Goal: Transaction & Acquisition: Purchase product/service

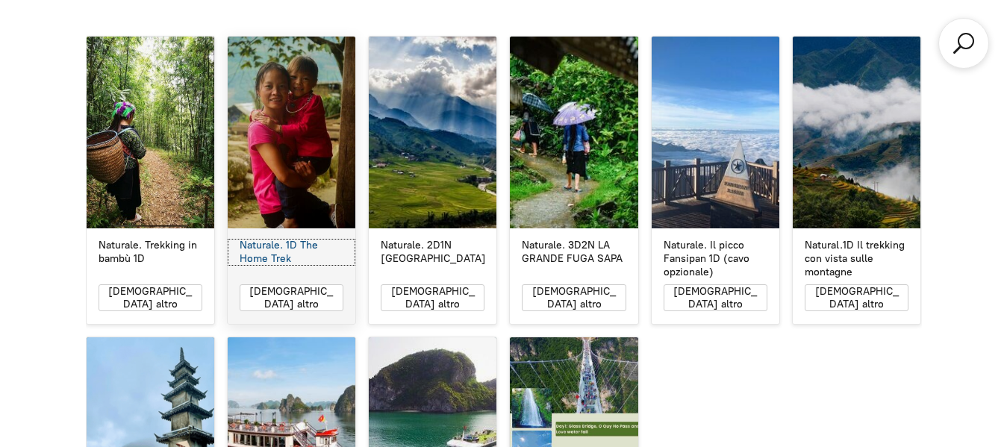
click at [293, 239] on font "Naturale. 1D The Home Trek" at bounding box center [279, 252] width 78 height 26
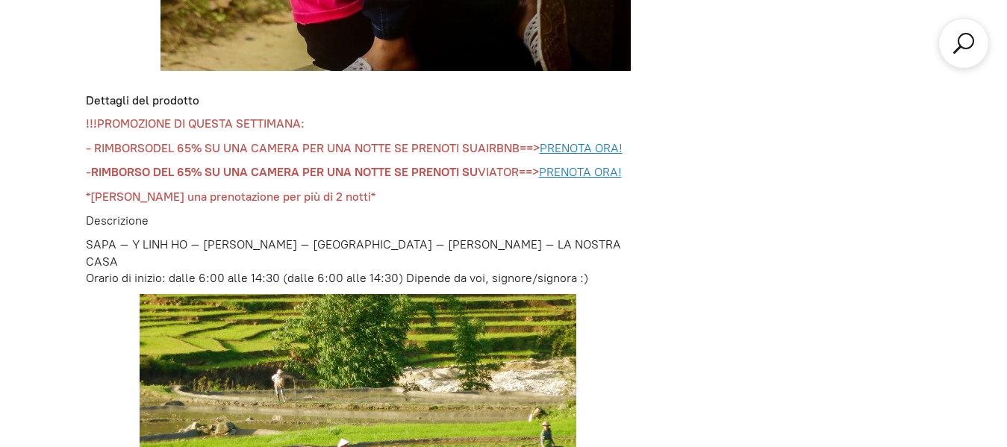
scroll to position [1154, 0]
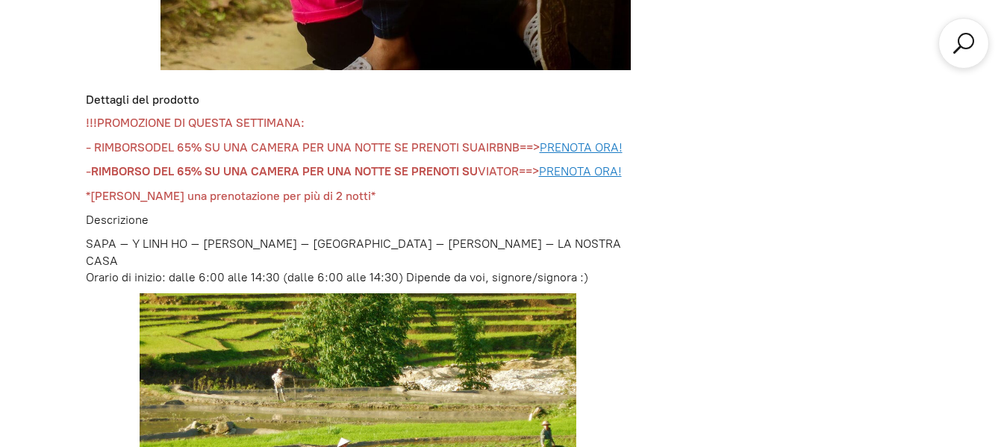
click at [140, 237] on font "SAPA – Y LINH HO – [PERSON_NAME] – [GEOGRAPHIC_DATA] – [PERSON_NAME] – LA NOSTR…" at bounding box center [353, 252] width 535 height 31
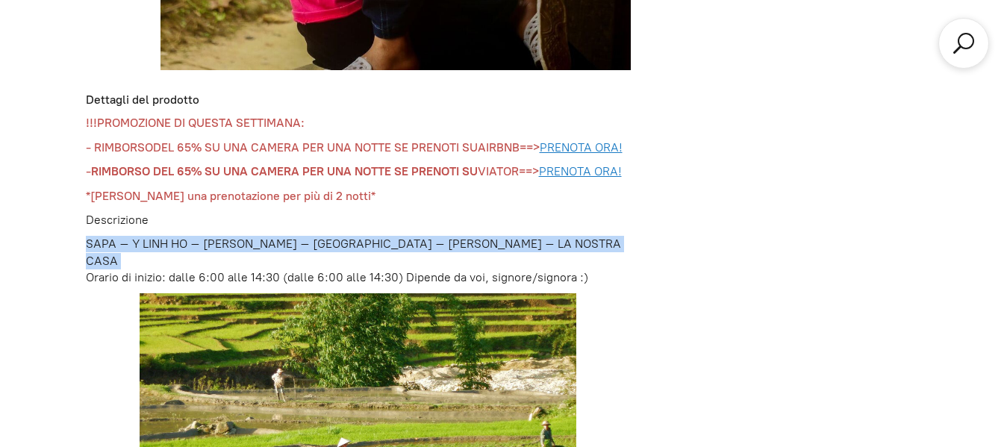
click at [140, 237] on font "SAPA – Y LINH HO – [PERSON_NAME] – [GEOGRAPHIC_DATA] – [PERSON_NAME] – LA NOSTR…" at bounding box center [353, 252] width 535 height 31
click at [130, 237] on font "SAPA – Y LINH HO – [PERSON_NAME] – [GEOGRAPHIC_DATA] – [PERSON_NAME] – LA NOSTR…" at bounding box center [353, 252] width 535 height 31
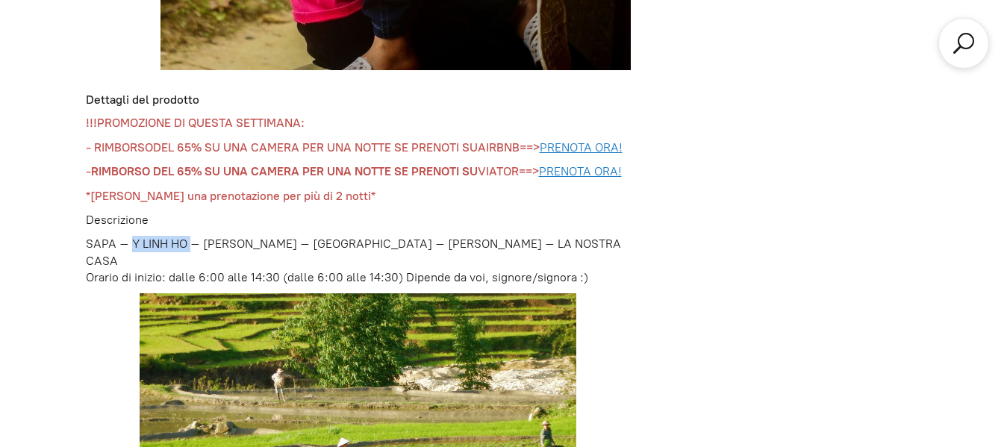
drag, startPoint x: 130, startPoint y: 235, endPoint x: 190, endPoint y: 234, distance: 59.7
click at [190, 237] on font "SAPA – Y LINH HO – [PERSON_NAME] – [GEOGRAPHIC_DATA] – [PERSON_NAME] – LA NOSTR…" at bounding box center [353, 252] width 535 height 31
copy font "Y [PERSON_NAME]"
drag, startPoint x: 205, startPoint y: 238, endPoint x: 282, endPoint y: 237, distance: 77.7
click at [282, 237] on font "SAPA – Y LINH HO – [PERSON_NAME] – [GEOGRAPHIC_DATA] – [PERSON_NAME] – LA NOSTR…" at bounding box center [353, 252] width 535 height 31
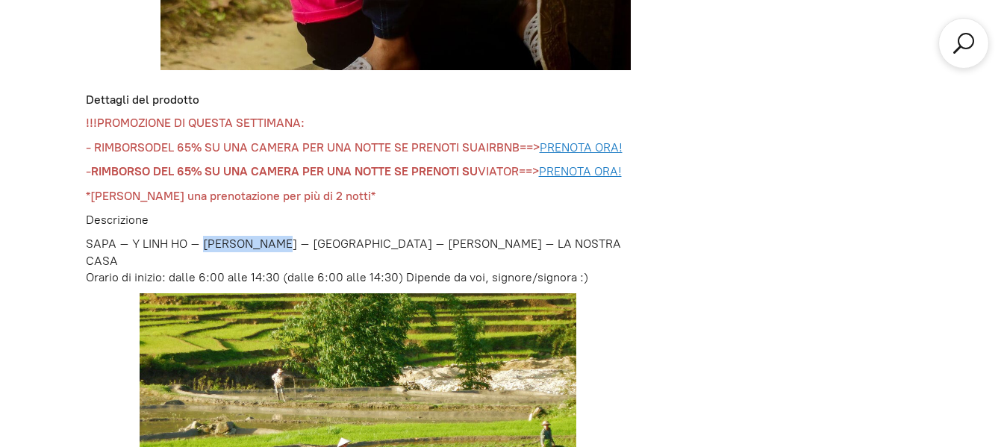
copy font "LAO CHAI SAN"
drag, startPoint x: 300, startPoint y: 238, endPoint x: 339, endPoint y: 231, distance: 39.5
click at [339, 237] on font "SAPA – Y LINH HO – [PERSON_NAME] – [GEOGRAPHIC_DATA] – [PERSON_NAME] – LA NOSTR…" at bounding box center [353, 252] width 535 height 31
copy font "TA VAN"
drag, startPoint x: 134, startPoint y: 237, endPoint x: 189, endPoint y: 236, distance: 55.3
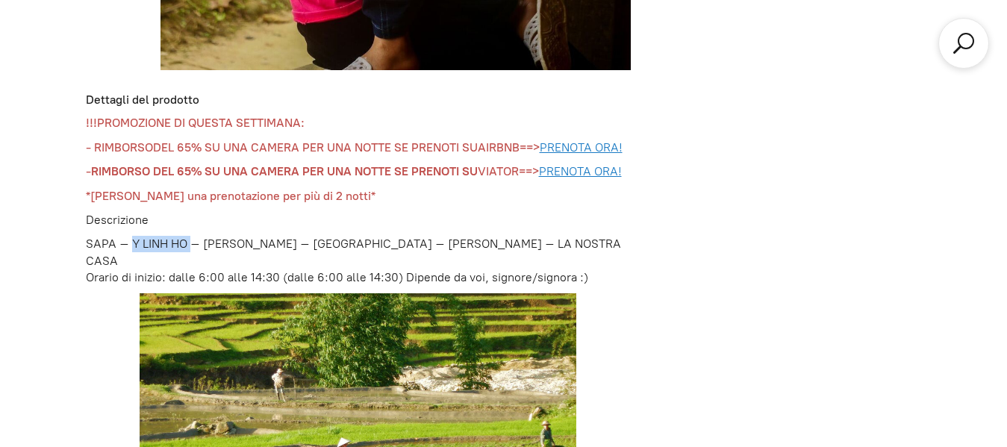
click at [189, 237] on font "SAPA – Y LINH HO – [PERSON_NAME] – [GEOGRAPHIC_DATA] – [PERSON_NAME] – LA NOSTR…" at bounding box center [353, 252] width 535 height 31
copy font "Y [PERSON_NAME]"
drag, startPoint x: 355, startPoint y: 237, endPoint x: 408, endPoint y: 224, distance: 55.2
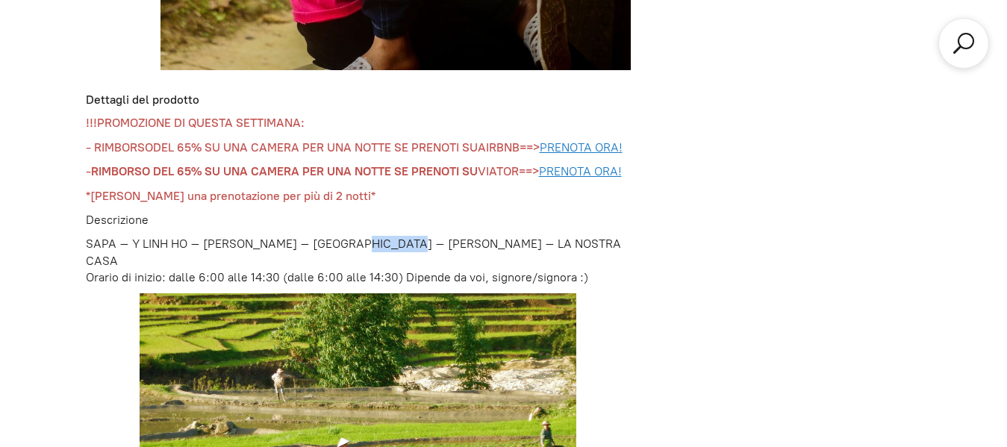
copy font "[PERSON_NAME]"
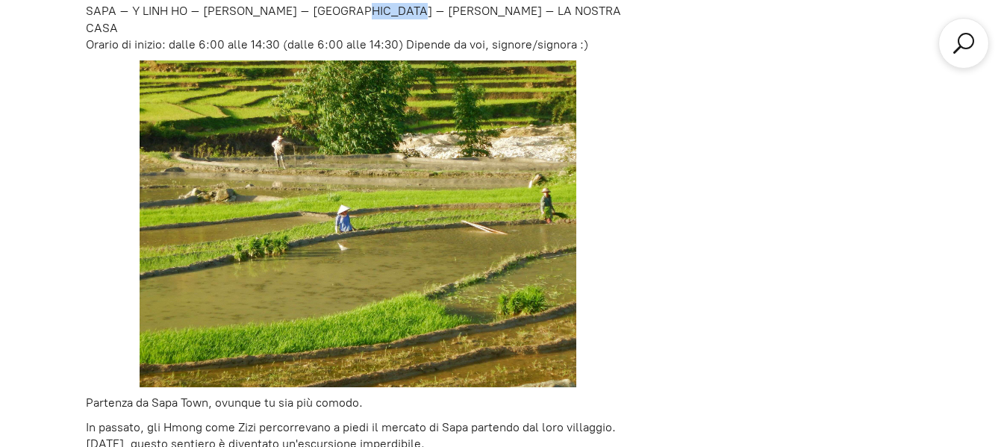
scroll to position [1388, 0]
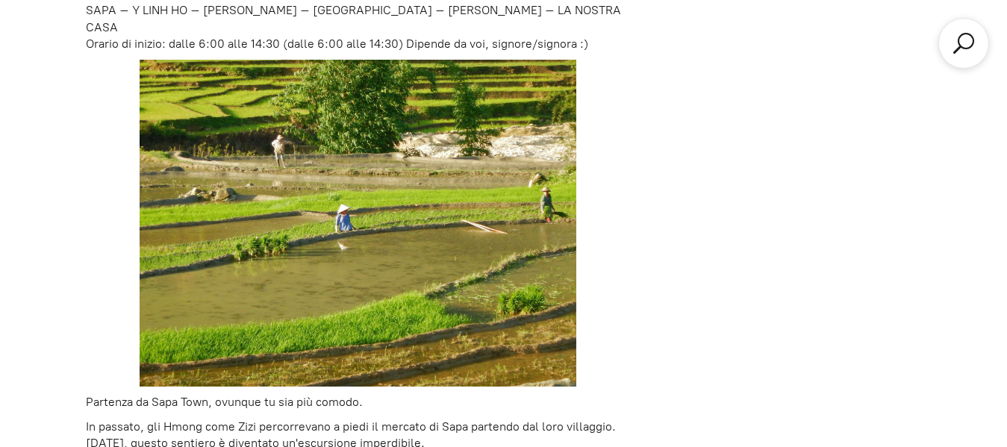
click at [600, 228] on p at bounding box center [359, 223] width 546 height 327
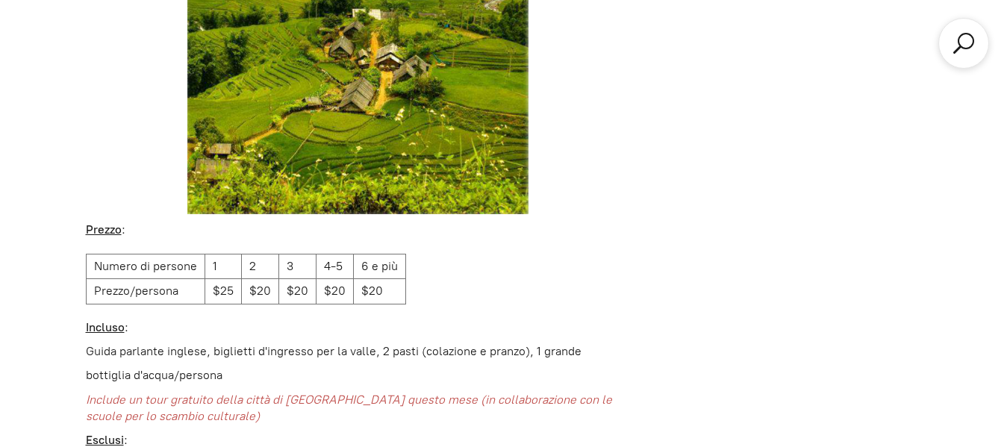
scroll to position [2885, 0]
click at [256, 284] on font "$20" at bounding box center [260, 291] width 22 height 14
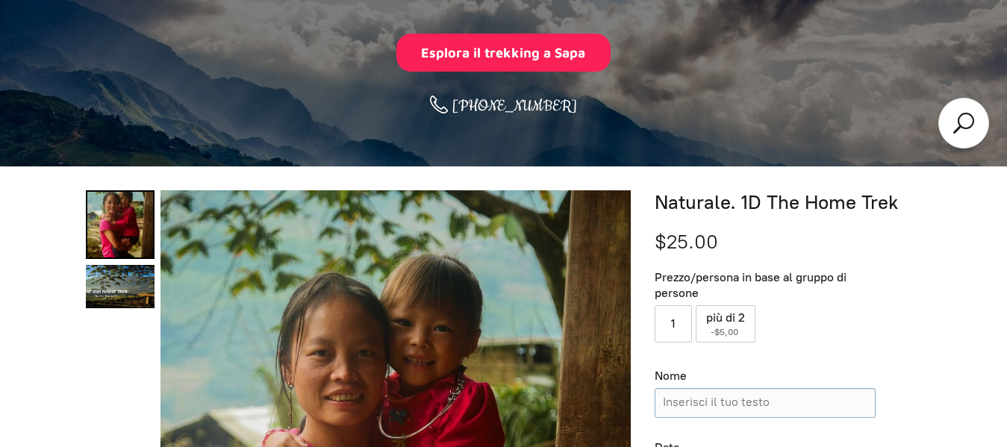
scroll to position [0, 0]
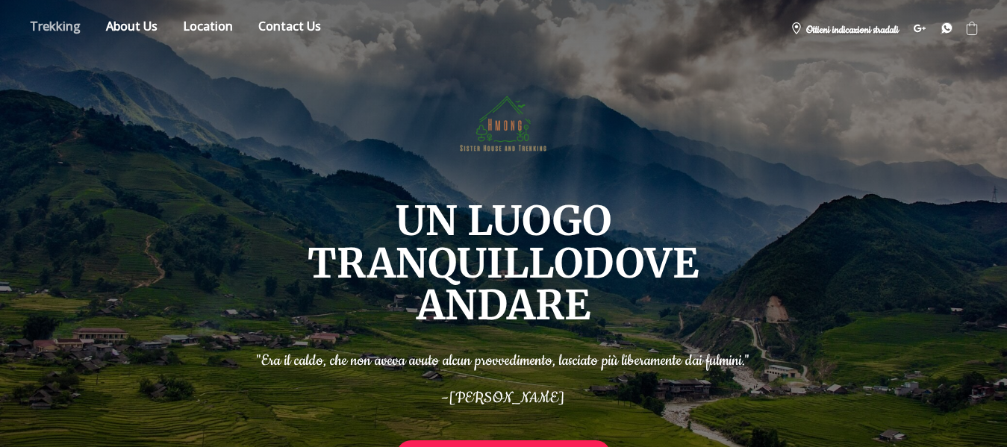
click at [77, 28] on link "Negozio" at bounding box center [55, 29] width 73 height 26
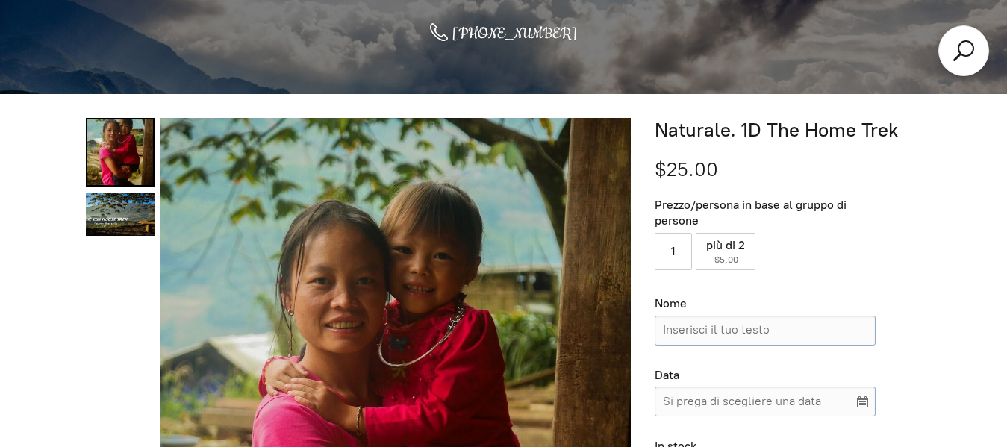
scroll to position [532, 0]
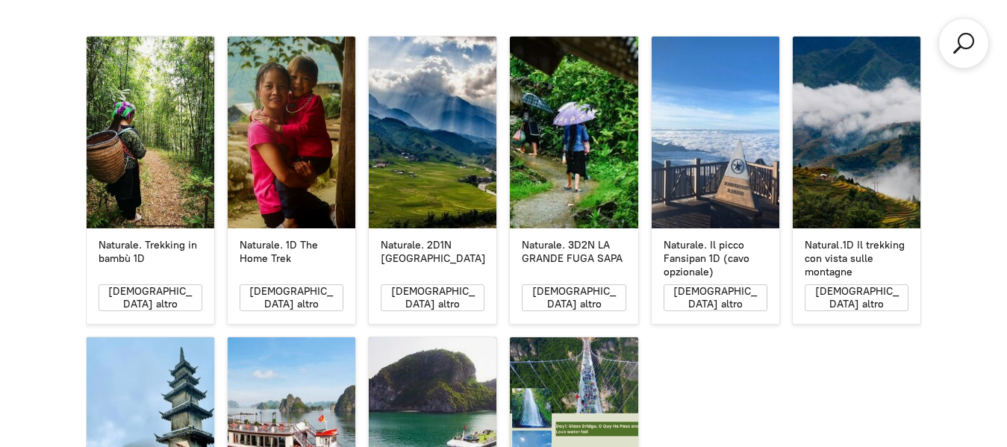
scroll to position [2684, 0]
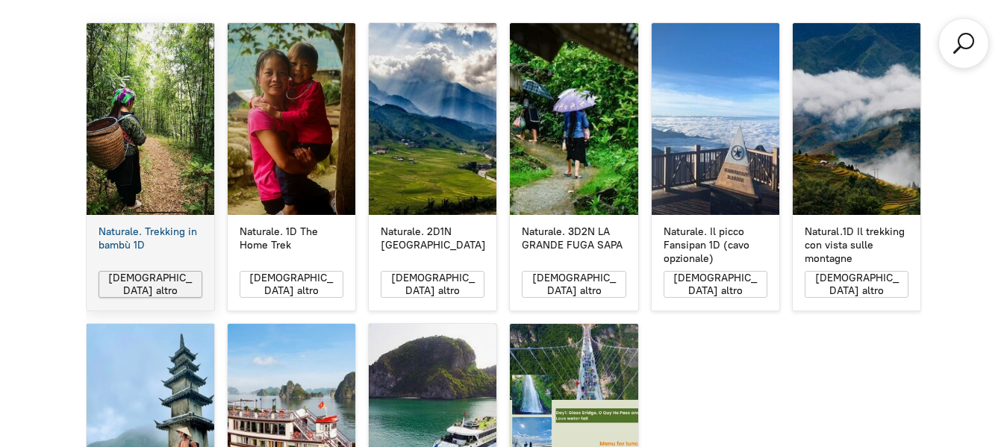
click at [115, 272] on font "[DEMOGRAPHIC_DATA] altro" at bounding box center [150, 284] width 84 height 25
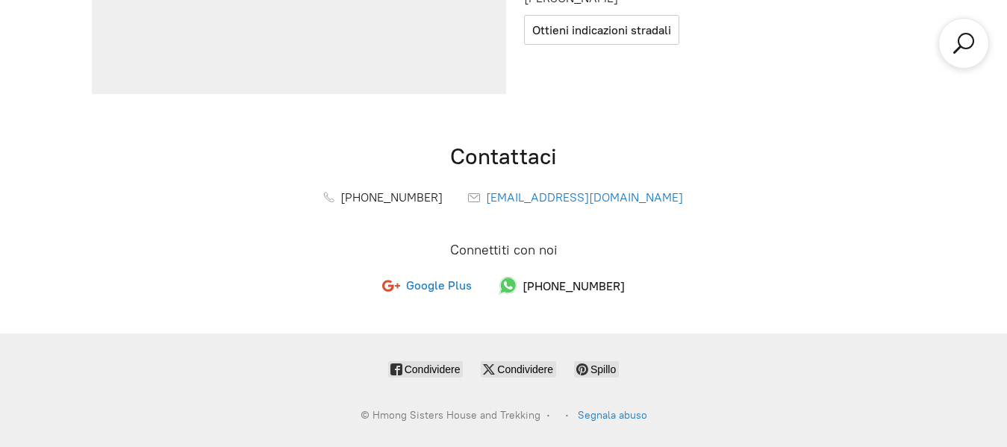
scroll to position [532, 0]
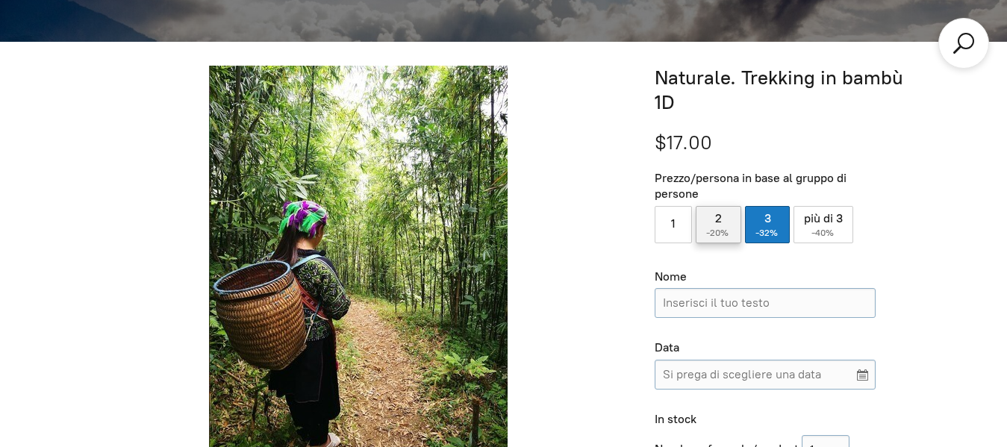
click at [727, 228] on font "-20%" at bounding box center [717, 233] width 22 height 10
click at [727, 206] on input "2 ( -20% )" at bounding box center [719, 224] width 46 height 37
radio input "true"
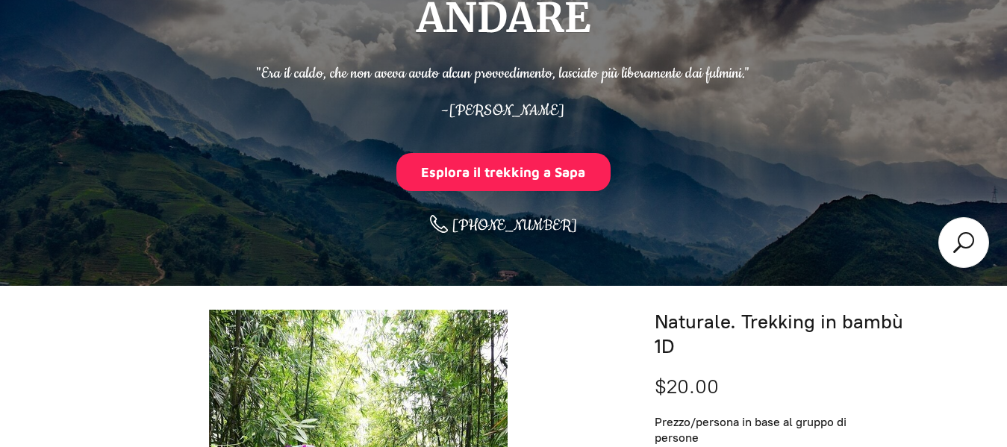
scroll to position [0, 0]
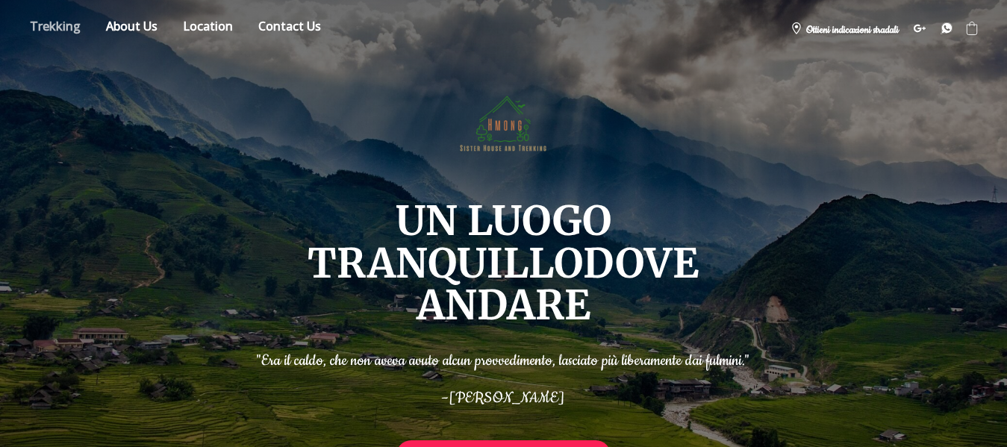
click at [70, 25] on link "Negozio" at bounding box center [55, 29] width 73 height 26
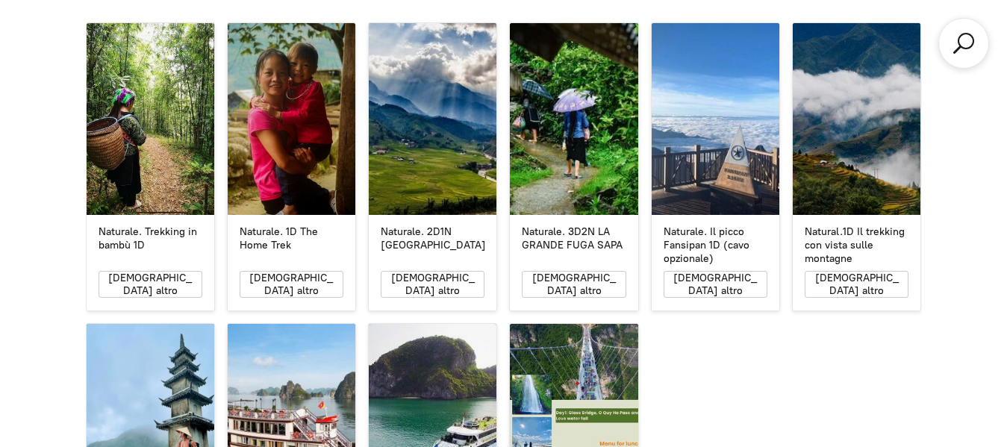
scroll to position [2698, 0]
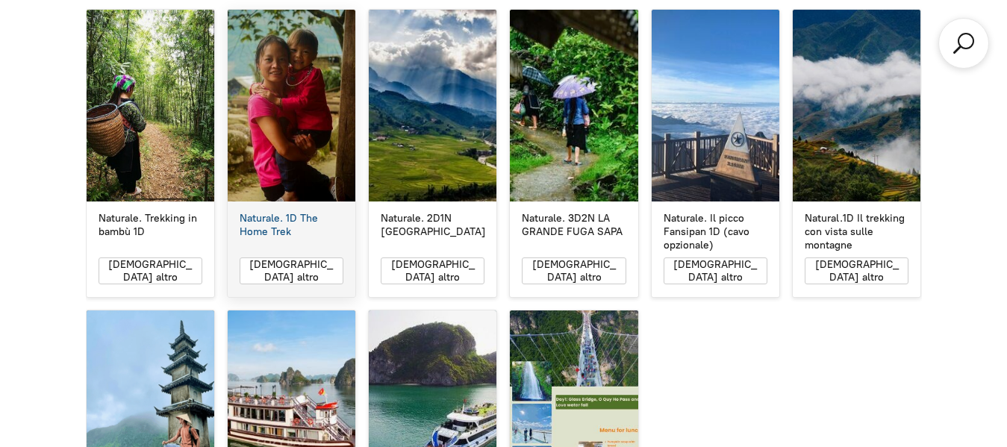
drag, startPoint x: 350, startPoint y: 267, endPoint x: 284, endPoint y: 190, distance: 101.6
click at [284, 190] on div "Naturale. 1D The Home Trek Naturale. 1D The Home Trek [DEMOGRAPHIC_DATA] altro" at bounding box center [291, 153] width 129 height 289
